Goal: Register for event/course

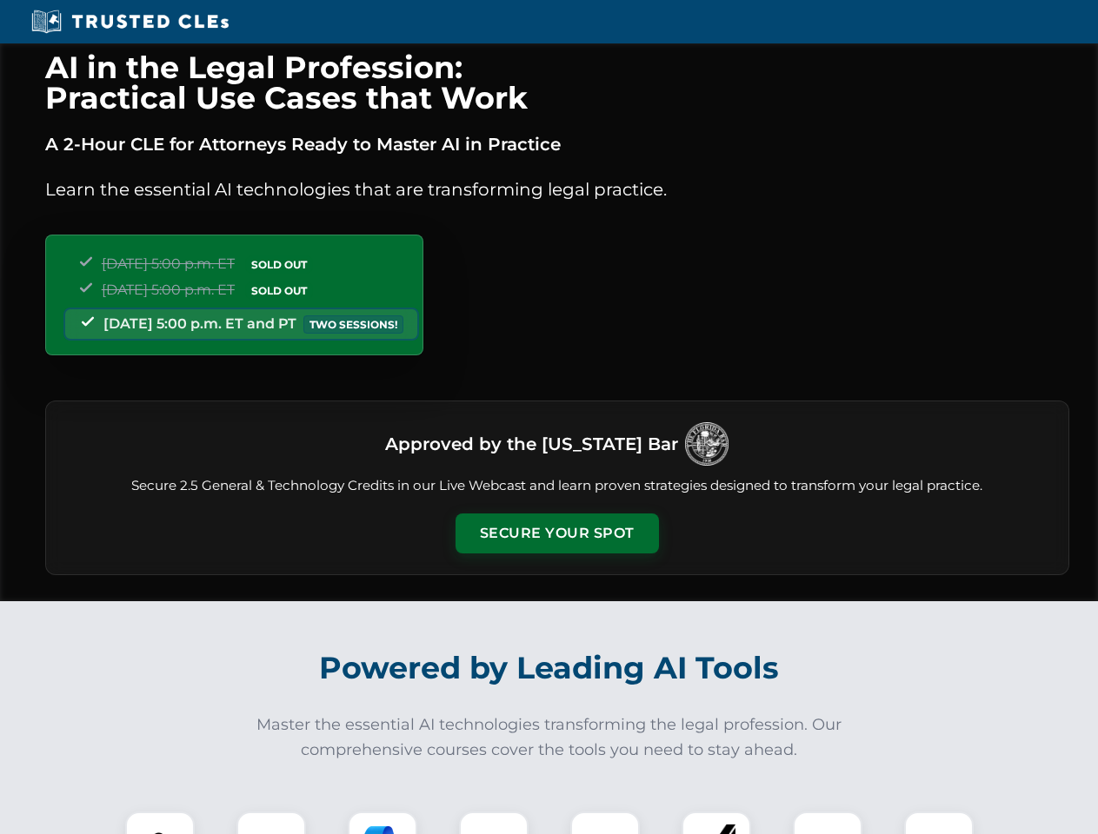
click at [556, 534] on button "Secure Your Spot" at bounding box center [556, 534] width 203 height 40
click at [160, 823] on img at bounding box center [160, 846] width 50 height 50
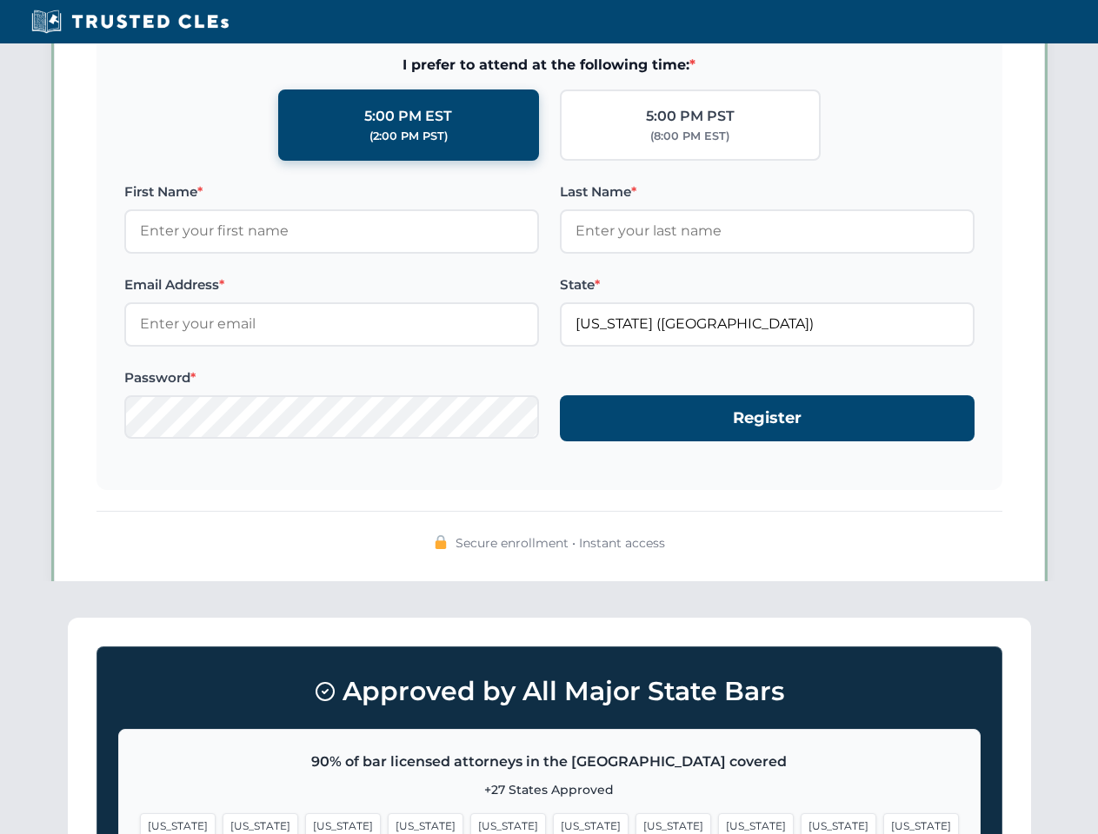
click at [635, 823] on span "[US_STATE]" at bounding box center [673, 825] width 76 height 25
click at [800, 823] on span "[US_STATE]" at bounding box center [838, 825] width 76 height 25
